Goal: Task Accomplishment & Management: Use online tool/utility

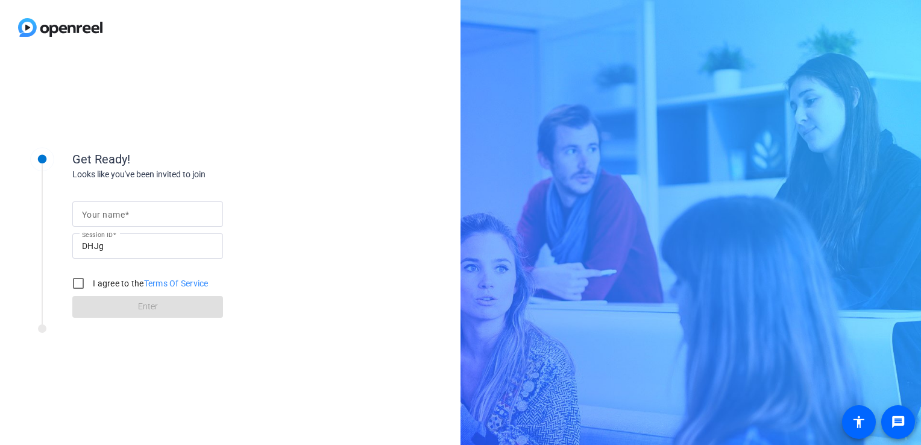
click at [122, 213] on mat-label "Your name" at bounding box center [103, 215] width 43 height 10
click at [122, 213] on input "Your name" at bounding box center [147, 214] width 131 height 14
click at [130, 218] on input "Your name" at bounding box center [147, 214] width 131 height 14
type input "Cagil"
click at [80, 236] on input "I agree to the Terms Of Service" at bounding box center [78, 283] width 24 height 24
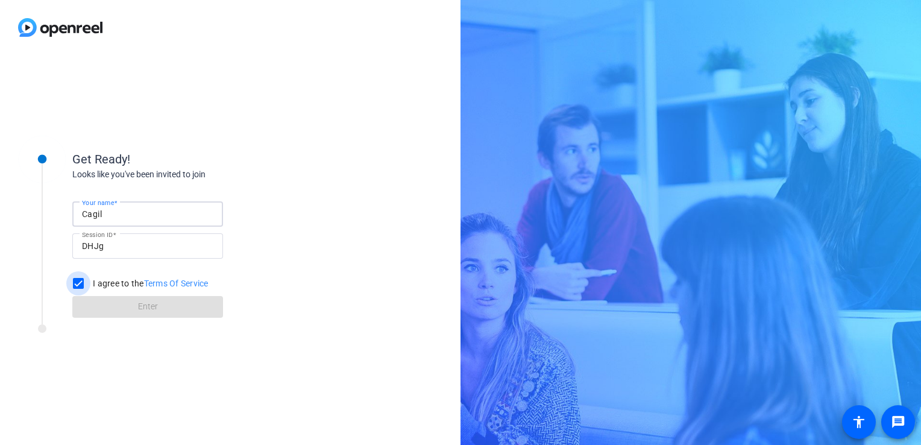
checkbox input "true"
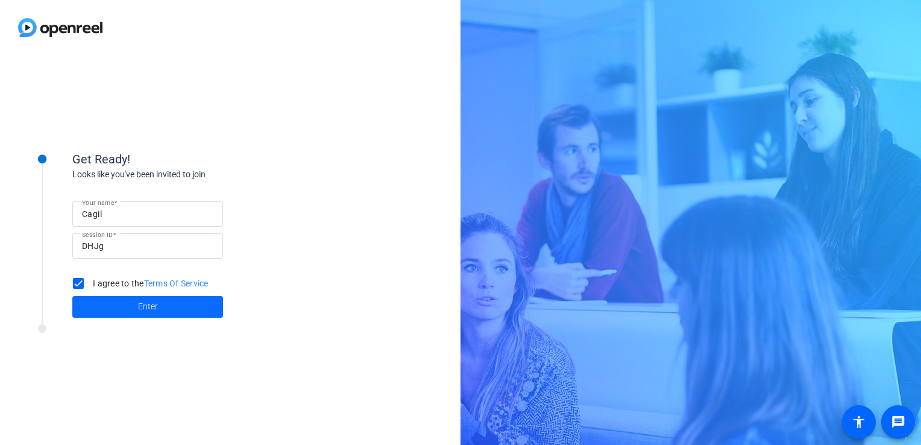
click at [156, 236] on span "Enter" at bounding box center [148, 306] width 20 height 13
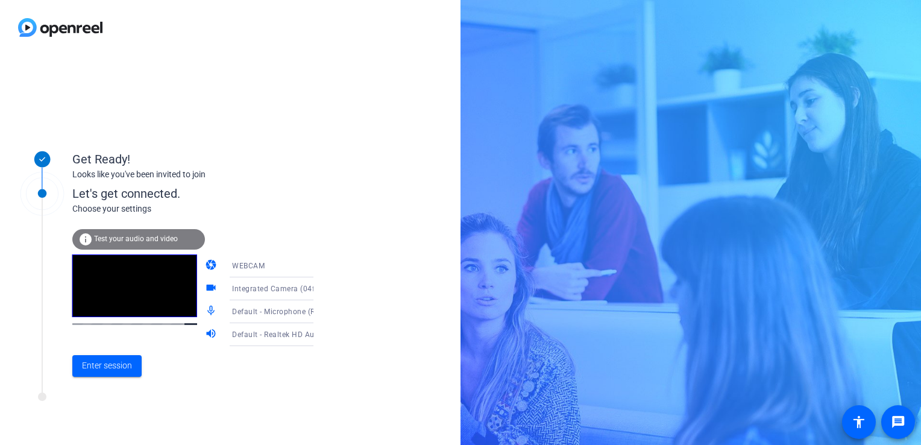
click at [318, 236] on icon at bounding box center [325, 266] width 14 height 14
click at [298, 236] on div at bounding box center [460, 222] width 921 height 445
click at [318, 236] on icon at bounding box center [325, 289] width 14 height 14
click at [298, 236] on div at bounding box center [460, 222] width 921 height 445
click at [285, 236] on div "Default - Microphone (Realtek(R) Audio)" at bounding box center [277, 311] width 90 height 15
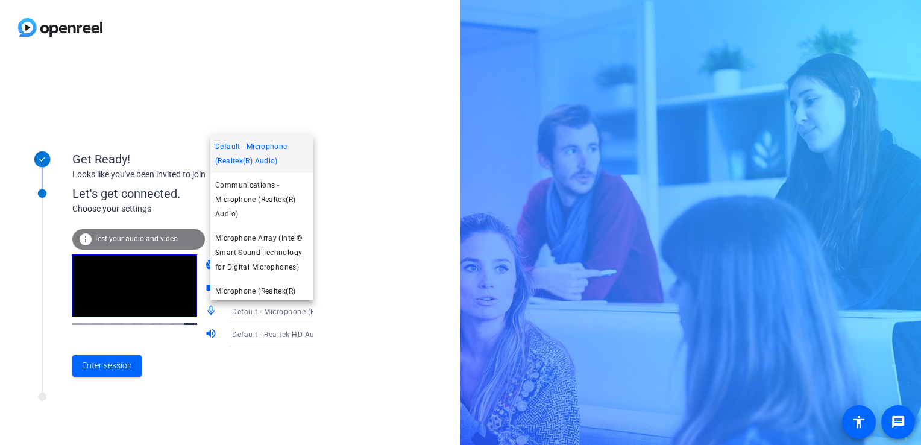
click at [285, 236] on div at bounding box center [460, 222] width 921 height 445
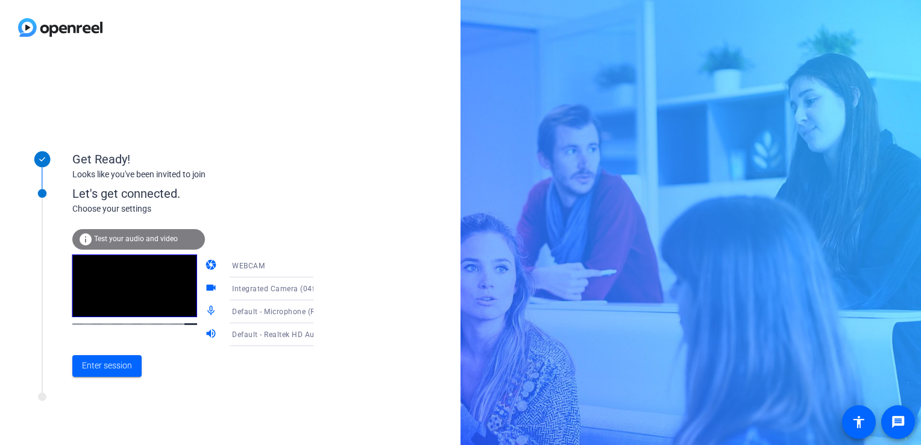
click at [131, 236] on span "Test your audio and video" at bounding box center [136, 239] width 84 height 8
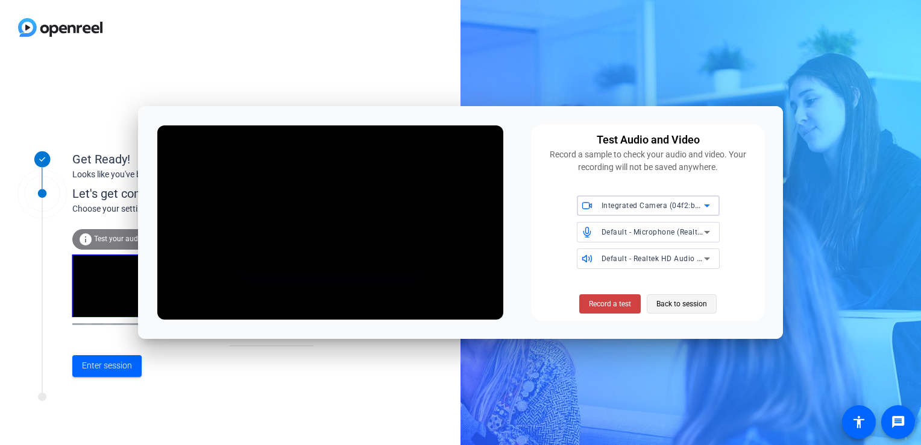
click at [367, 236] on span "Back to session" at bounding box center [681, 303] width 51 height 23
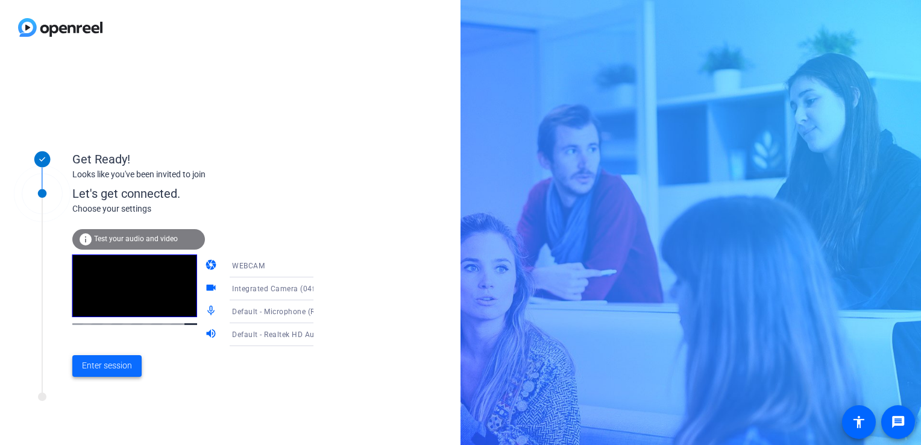
click at [120, 236] on span "Enter session" at bounding box center [107, 365] width 50 height 13
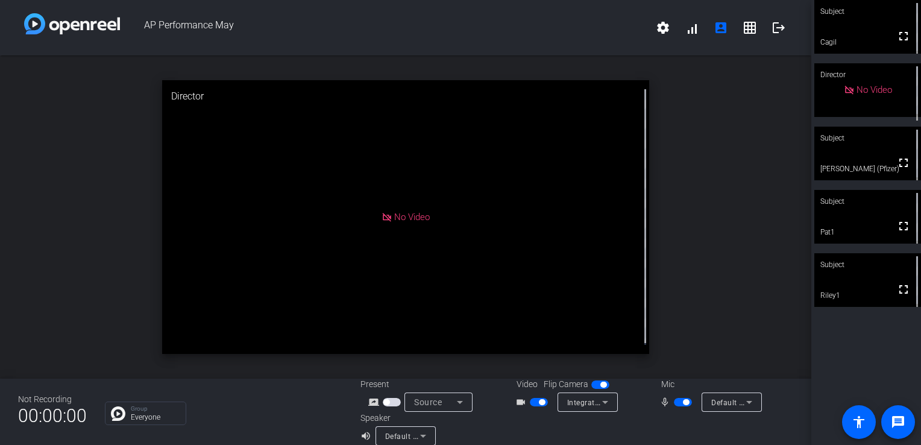
click at [367, 96] on div "open_in_new Director No Video" at bounding box center [405, 216] width 811 height 323
click at [367, 103] on div "open_in_new Director No Video" at bounding box center [405, 216] width 811 height 323
click at [367, 236] on div "open_in_new Director No Video" at bounding box center [405, 216] width 811 height 323
